Goal: Information Seeking & Learning: Learn about a topic

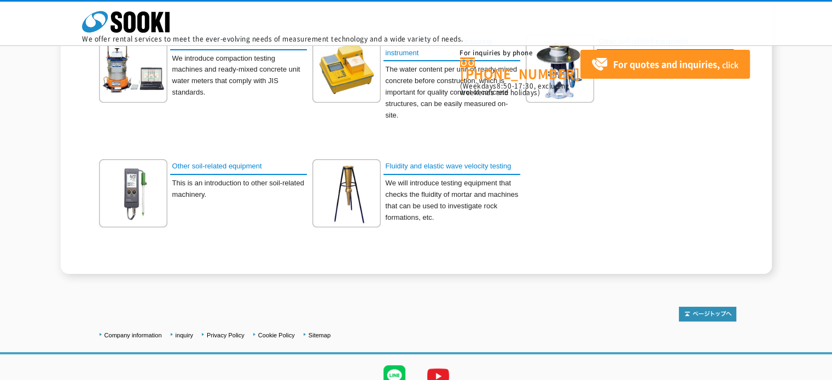
scroll to position [383, 0]
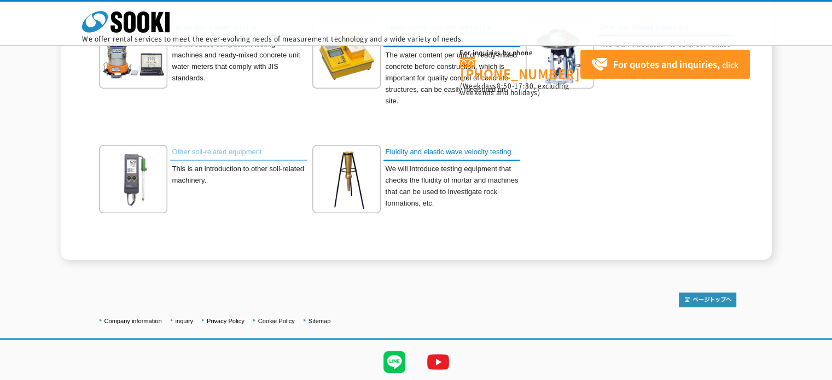
click at [224, 148] on font "Other soil-related equipment" at bounding box center [217, 152] width 90 height 8
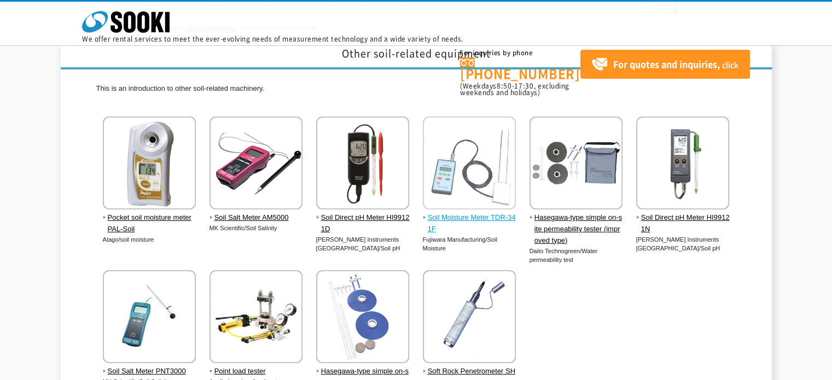
scroll to position [109, 0]
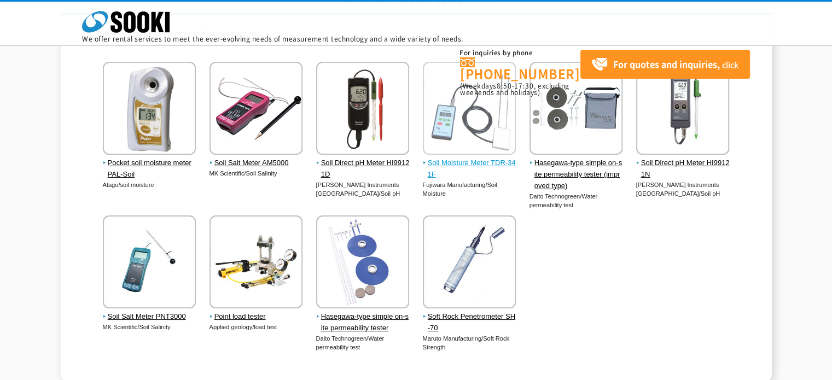
click at [468, 163] on font "Soil Moisture Meter TDR-341F" at bounding box center [472, 169] width 88 height 20
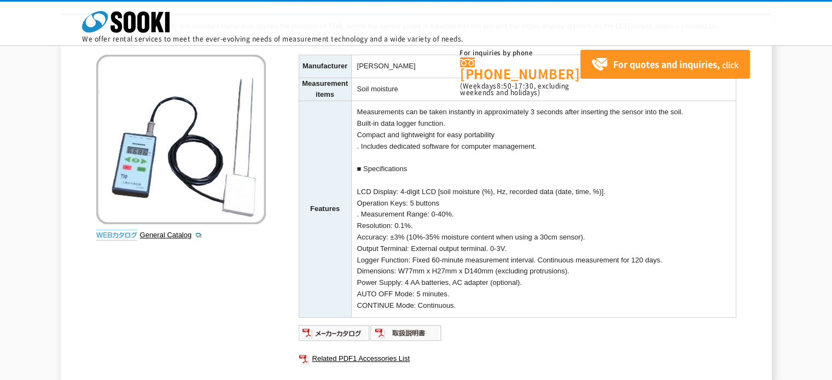
scroll to position [55, 0]
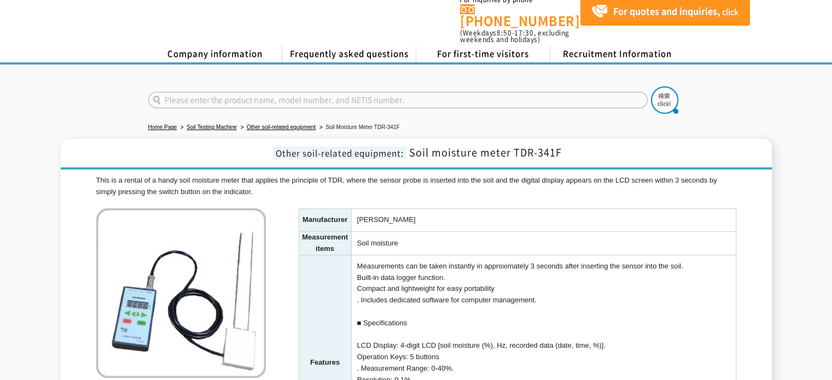
drag, startPoint x: 355, startPoint y: 167, endPoint x: 427, endPoint y: 168, distance: 71.7
click at [427, 209] on td "Fujiwara Seisakusho" at bounding box center [543, 220] width 384 height 23
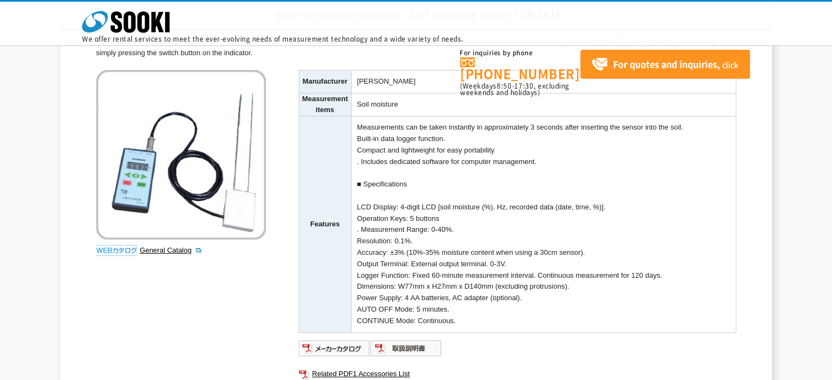
scroll to position [164, 0]
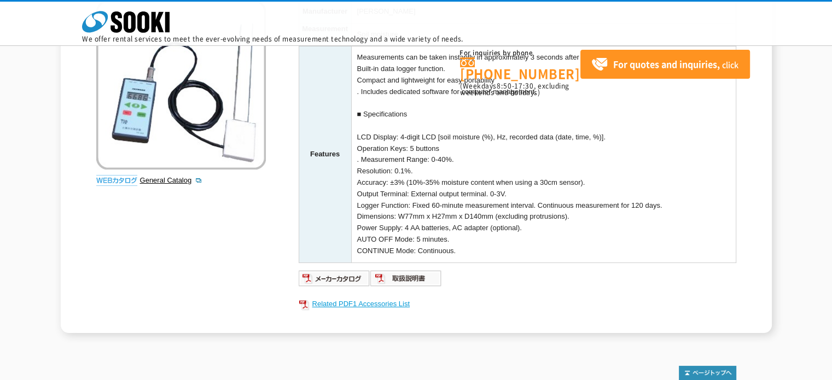
click at [351, 303] on font "Related PDF1 Accessories List" at bounding box center [360, 304] width 97 height 8
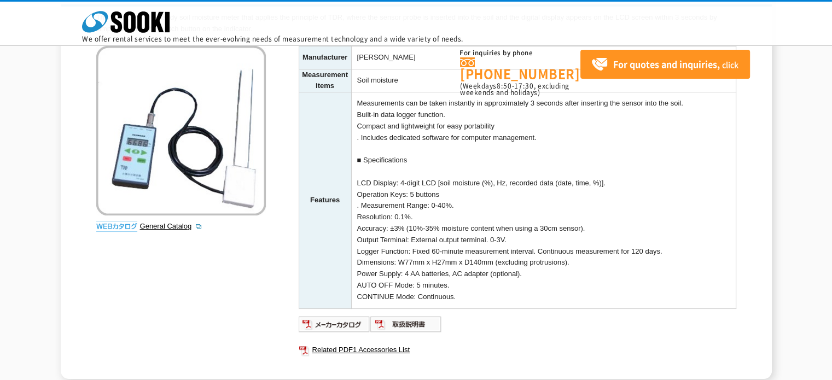
scroll to position [0, 0]
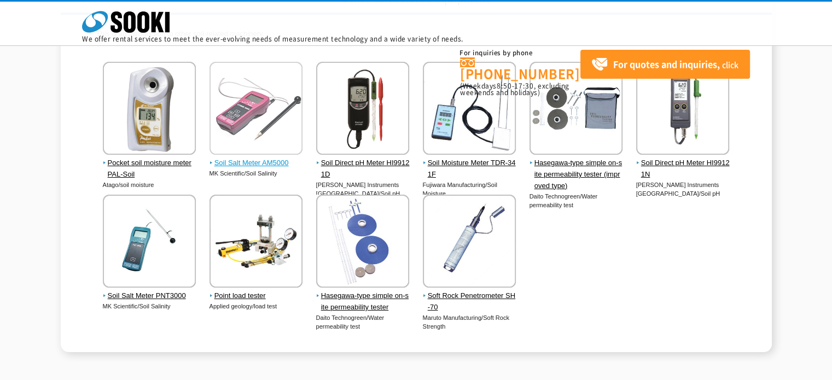
click at [229, 161] on font "Soil Salt Meter AM5000" at bounding box center [251, 163] width 74 height 8
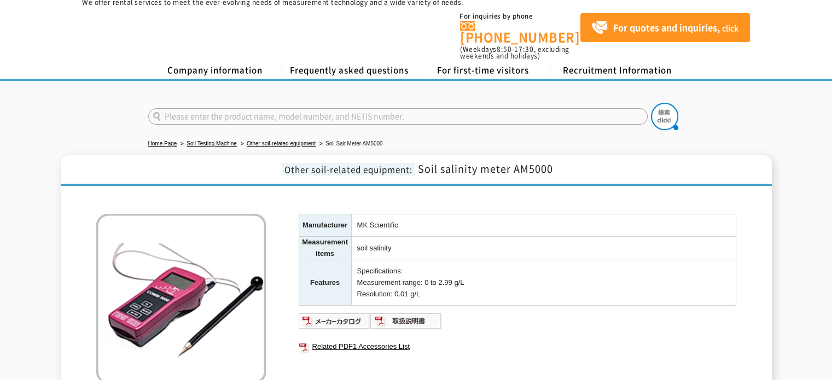
scroll to position [55, 0]
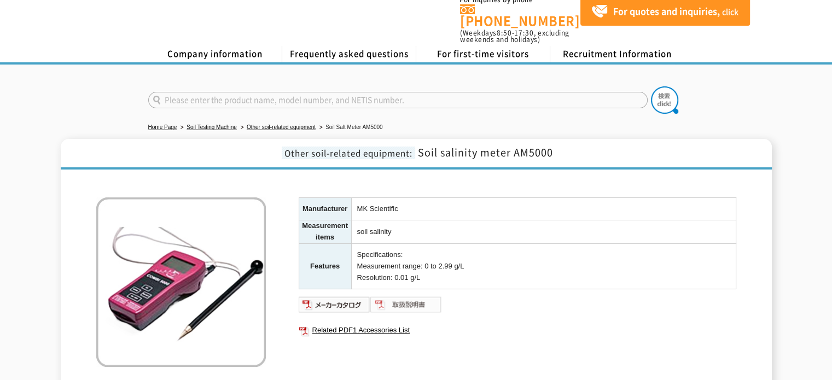
click at [394, 296] on img at bounding box center [406, 304] width 72 height 17
click at [348, 296] on img at bounding box center [335, 304] width 72 height 17
